Goal: Complete application form

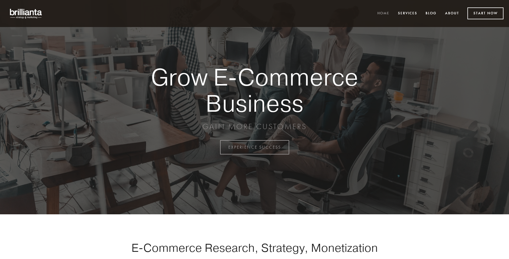
scroll to position [1445, 0]
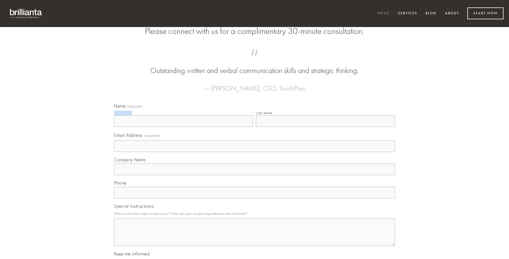
type input "[PERSON_NAME]"
click at [325, 127] on input "Last Name" at bounding box center [325, 121] width 139 height 12
type input "[PERSON_NAME]"
click at [255, 152] on input "Email Address (required)" at bounding box center [254, 146] width 281 height 12
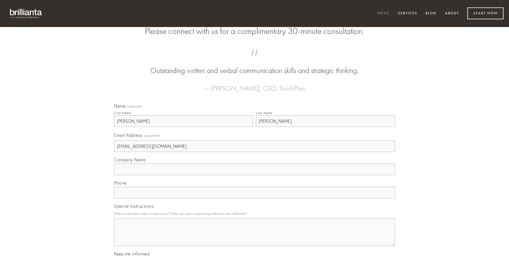
type input "[EMAIL_ADDRESS][DOMAIN_NAME]"
click at [255, 175] on input "Company Name" at bounding box center [254, 169] width 281 height 12
type input "[PERSON_NAME]"
click at [255, 198] on input "text" at bounding box center [254, 193] width 281 height 12
click at [255, 237] on textarea "Special Instructions" at bounding box center [254, 232] width 281 height 28
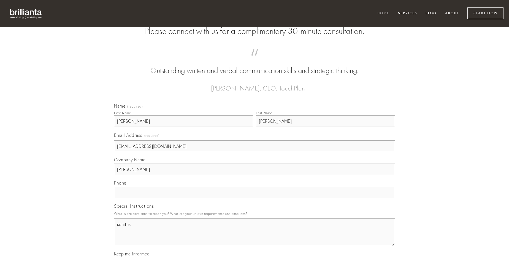
type textarea "sonitus"
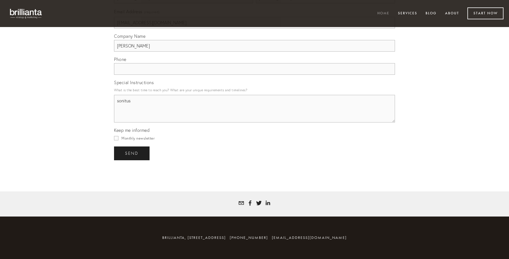
click at [132, 153] on span "send" at bounding box center [132, 153] width 14 height 5
